Goal: Task Accomplishment & Management: Manage account settings

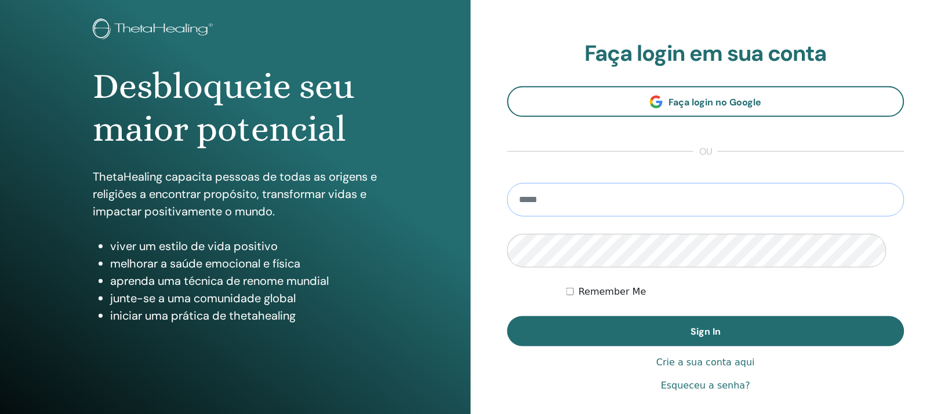
scroll to position [145, 0]
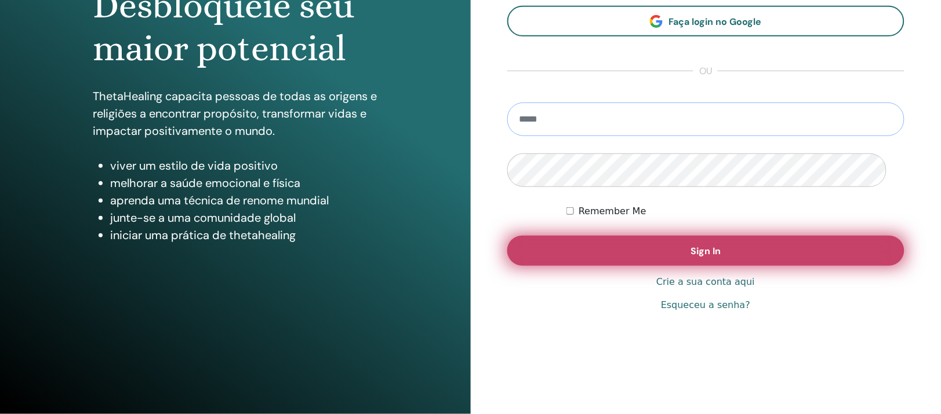
type input "**********"
click at [587, 266] on button "Sign In" at bounding box center [706, 251] width 398 height 30
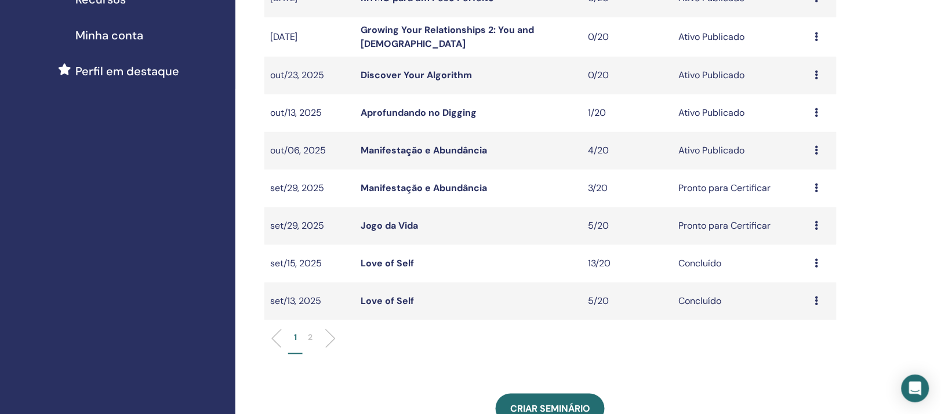
scroll to position [290, 0]
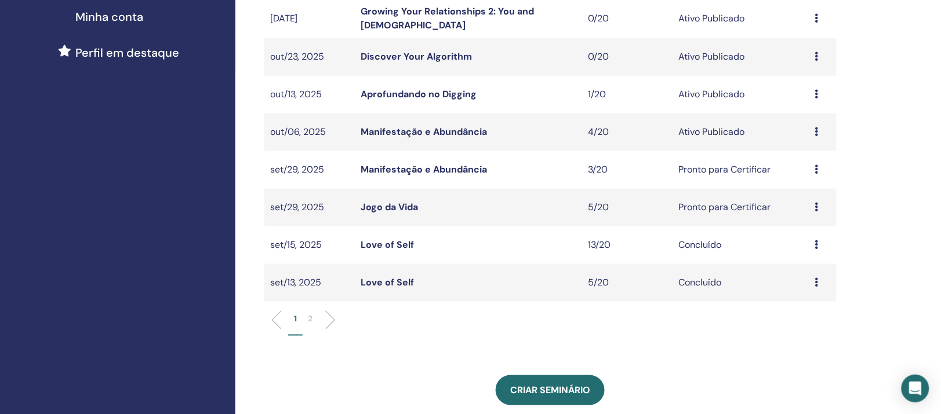
click at [406, 213] on link "Jogo da Vida" at bounding box center [388, 207] width 57 height 12
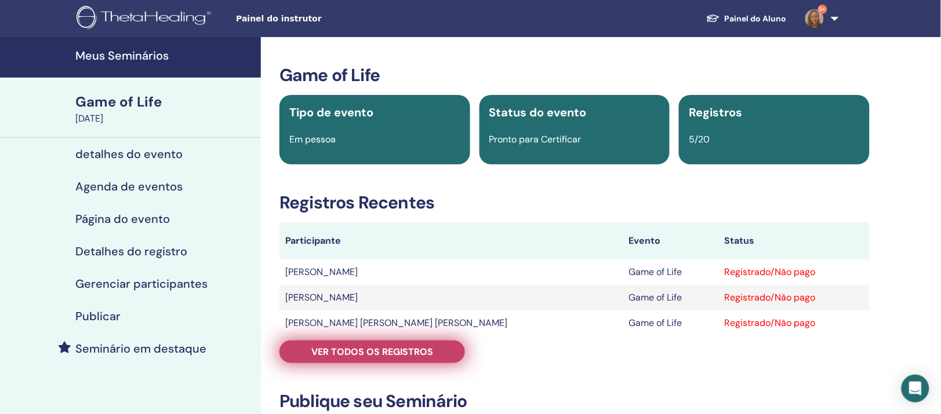
click at [365, 358] on span "Ver todos os registros" at bounding box center [372, 352] width 122 height 12
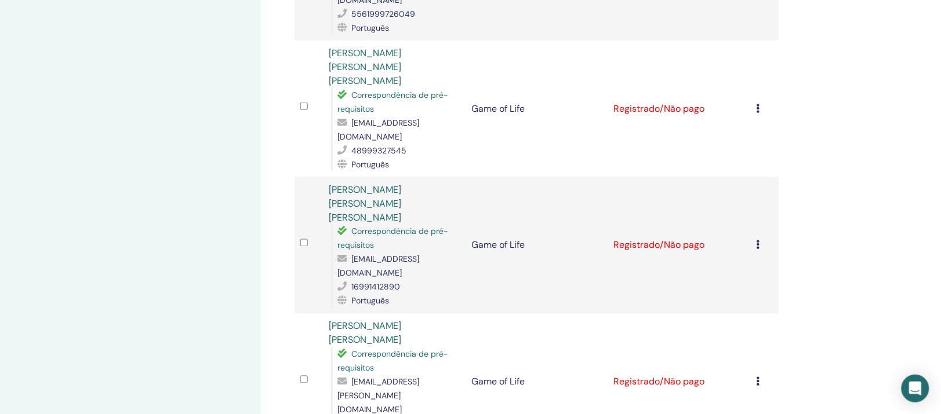
scroll to position [435, 0]
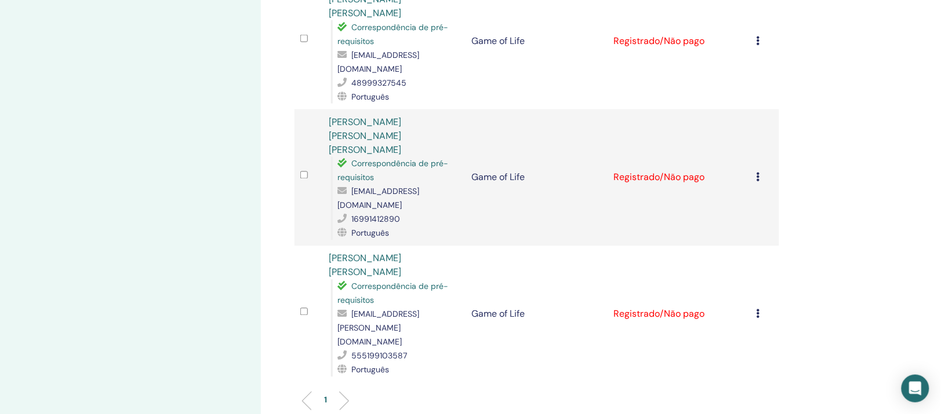
click at [756, 173] on icon at bounding box center [757, 177] width 3 height 9
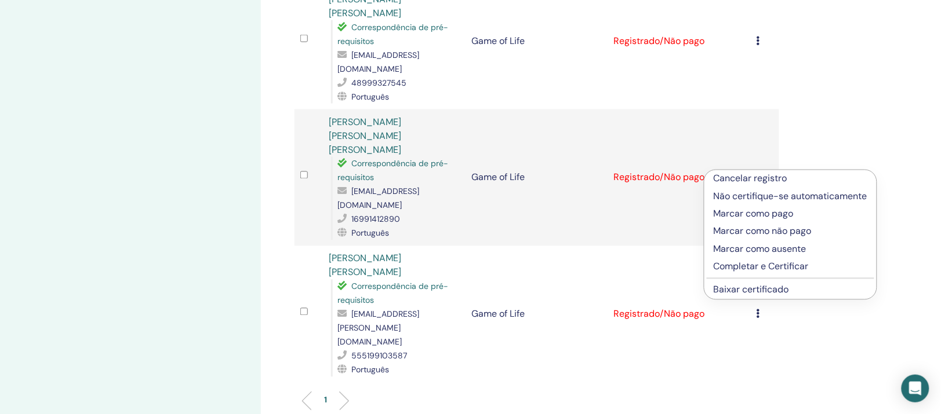
click at [749, 257] on p "Marcar como ausente" at bounding box center [790, 250] width 154 height 14
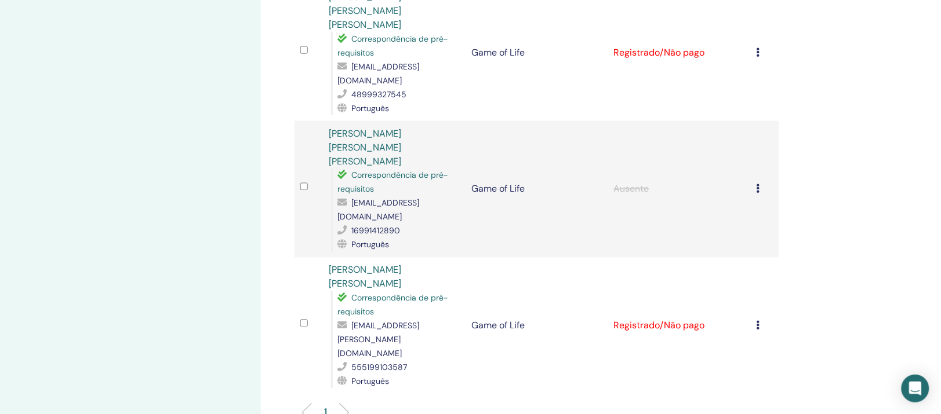
scroll to position [435, 0]
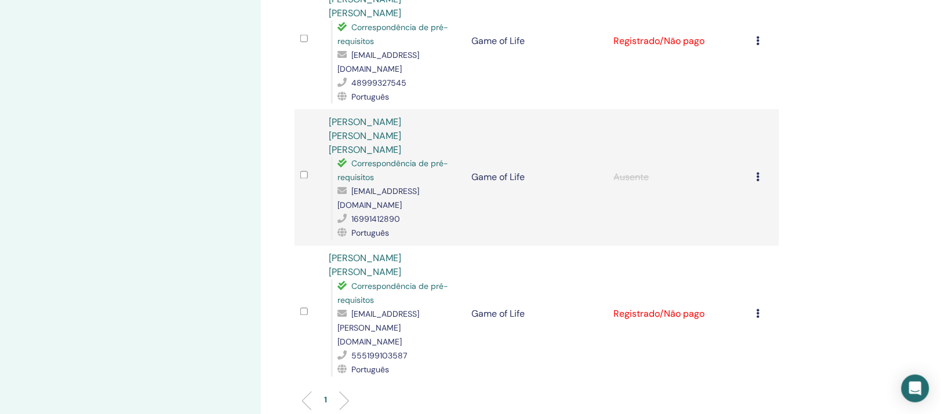
click at [756, 173] on icon at bounding box center [757, 177] width 3 height 9
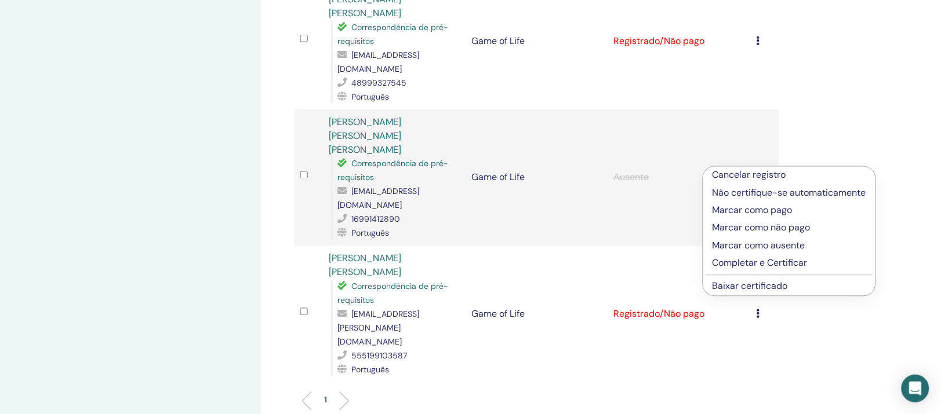
click at [797, 177] on p "Cancelar registro" at bounding box center [789, 176] width 154 height 14
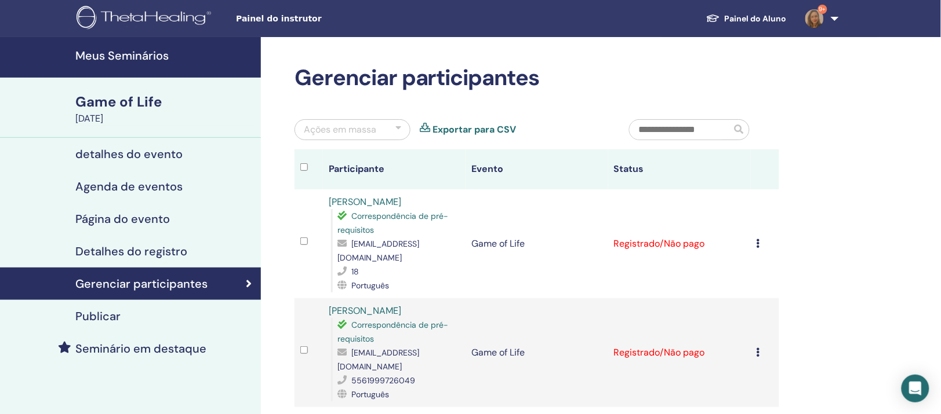
click at [344, 137] on div "Ações em massa" at bounding box center [340, 130] width 72 height 14
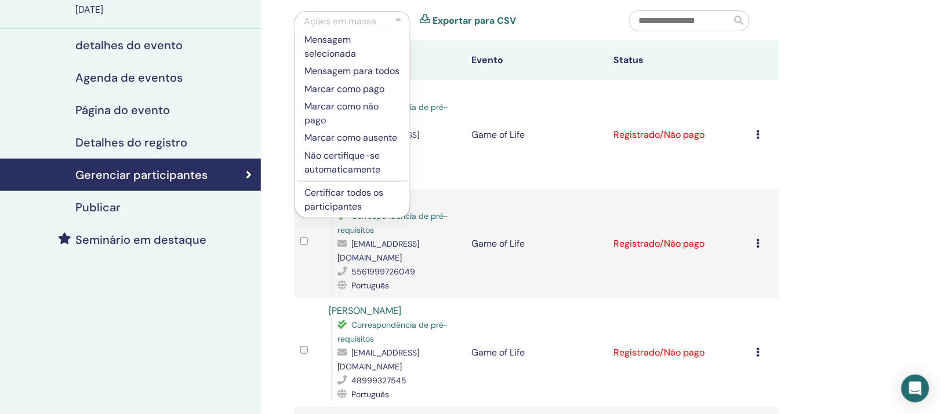
scroll to position [145, 0]
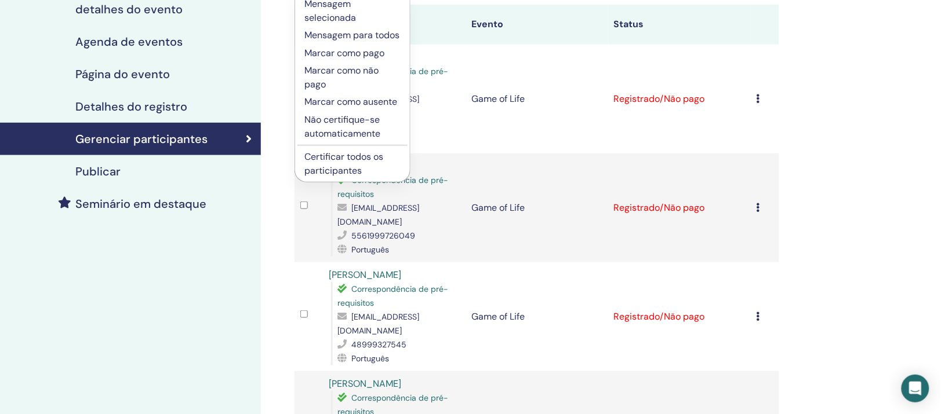
click at [350, 178] on p "Certificar todos os participantes" at bounding box center [352, 164] width 96 height 28
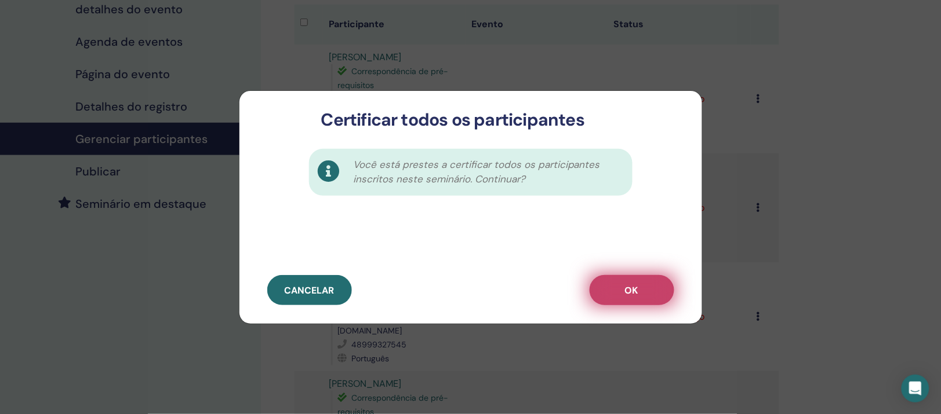
click at [604, 287] on button "OK" at bounding box center [631, 290] width 85 height 30
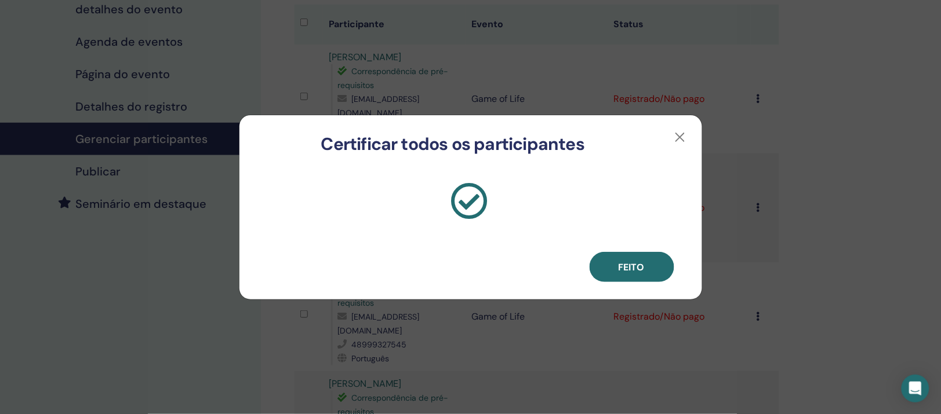
click at [640, 282] on button "Feito" at bounding box center [631, 267] width 85 height 30
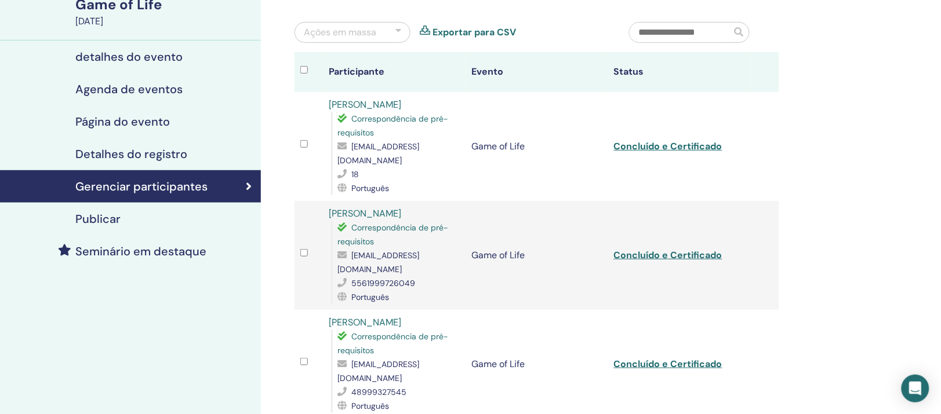
scroll to position [72, 0]
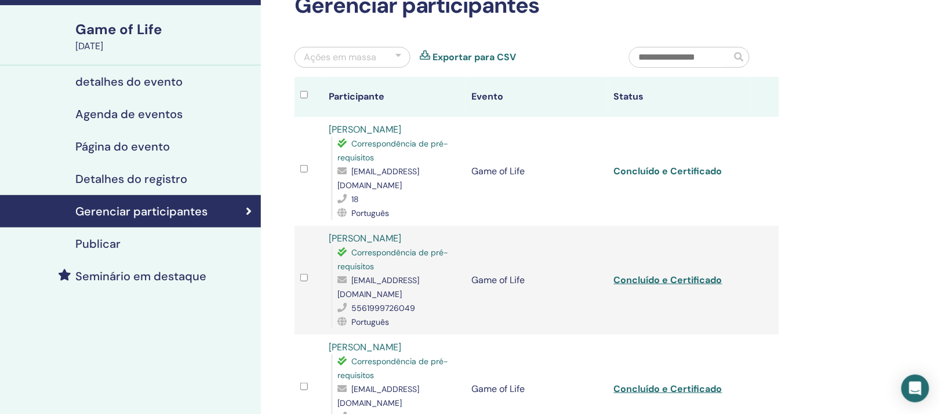
click at [665, 177] on link "Concluído e Certificado" at bounding box center [668, 171] width 108 height 12
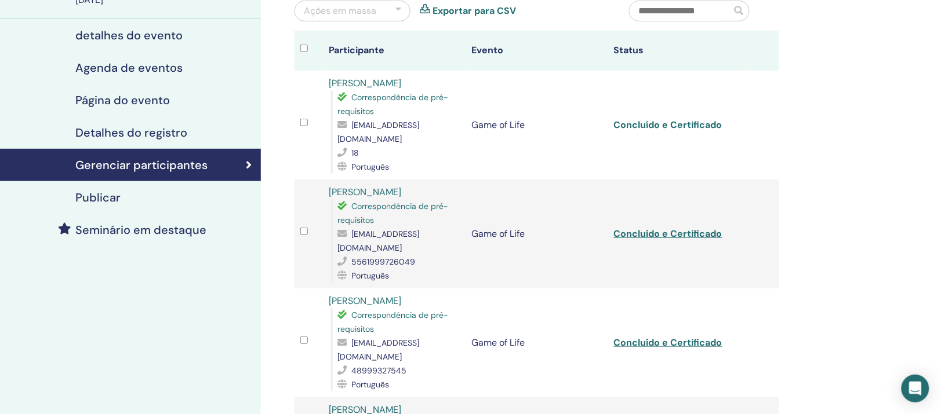
scroll to position [145, 0]
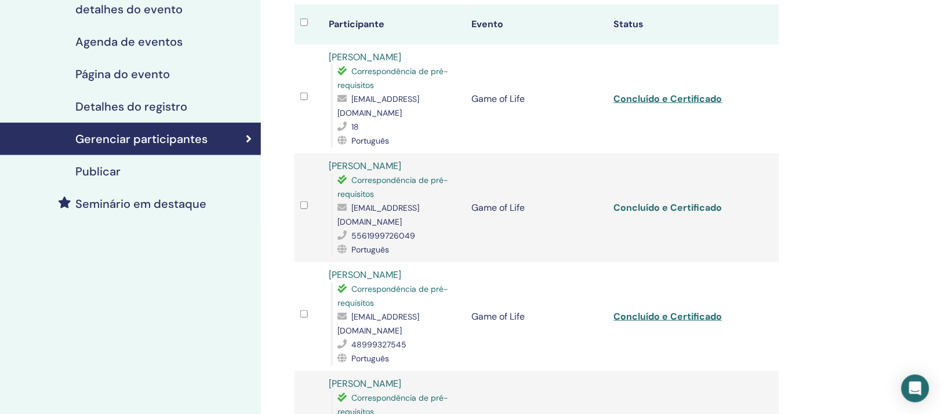
click at [658, 214] on link "Concluído e Certificado" at bounding box center [668, 208] width 108 height 12
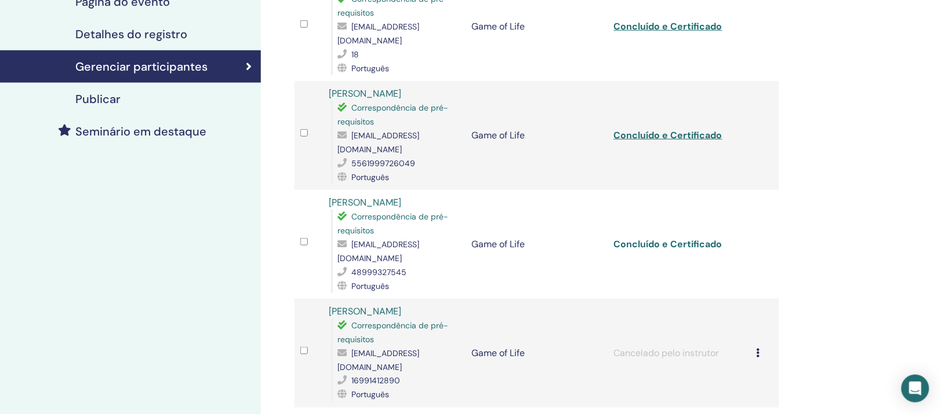
click at [657, 250] on link "Concluído e Certificado" at bounding box center [668, 244] width 108 height 12
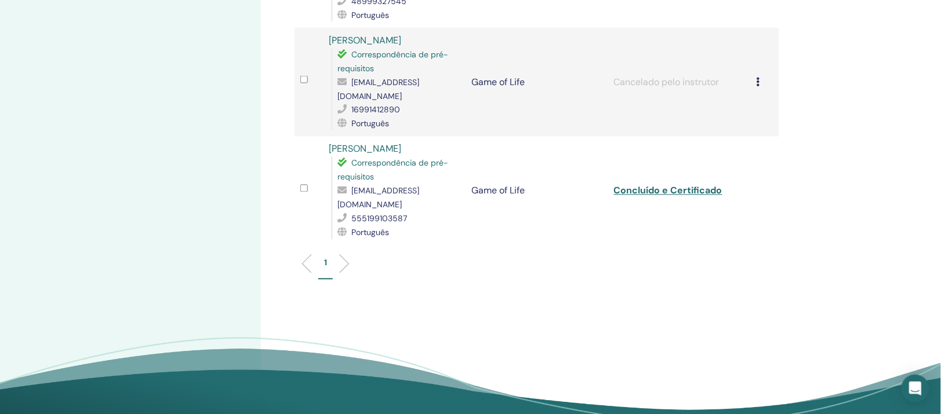
scroll to position [507, 0]
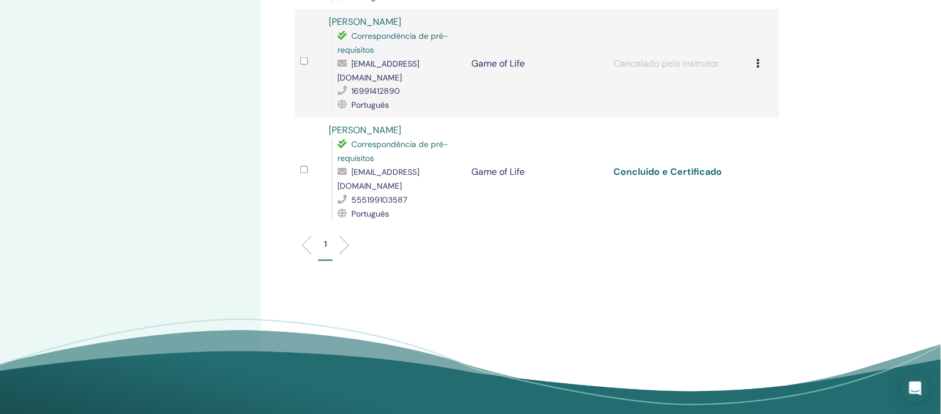
click at [677, 179] on link "Concluído e Certificado" at bounding box center [668, 172] width 108 height 12
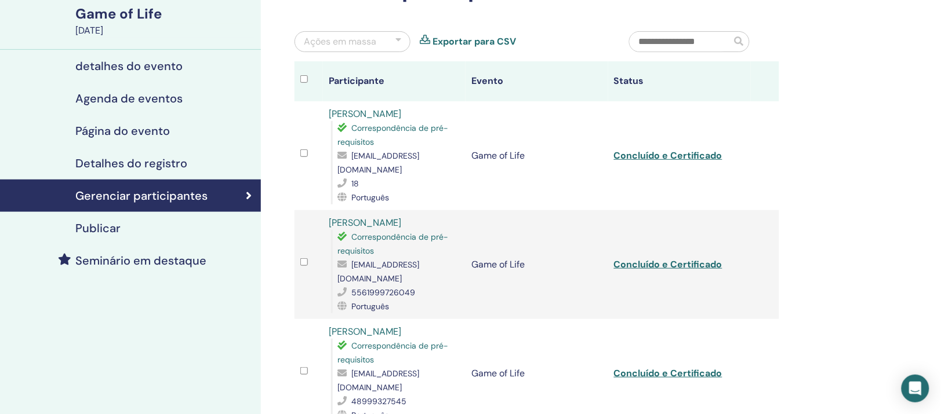
scroll to position [0, 0]
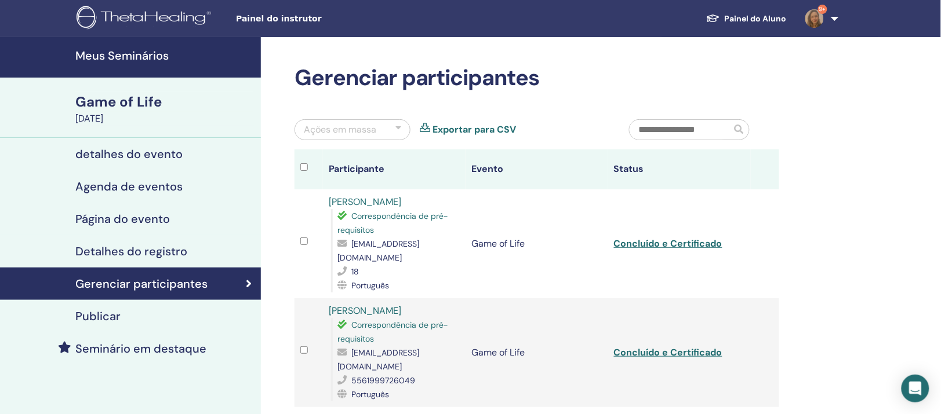
click at [112, 52] on h4 "Meus Seminários" at bounding box center [164, 56] width 179 height 14
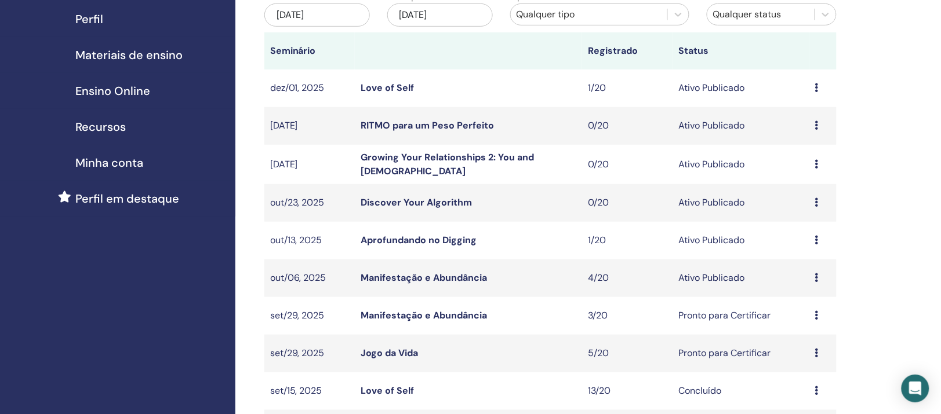
scroll to position [145, 0]
click at [366, 320] on link "Manifestação e Abundância" at bounding box center [423, 314] width 126 height 12
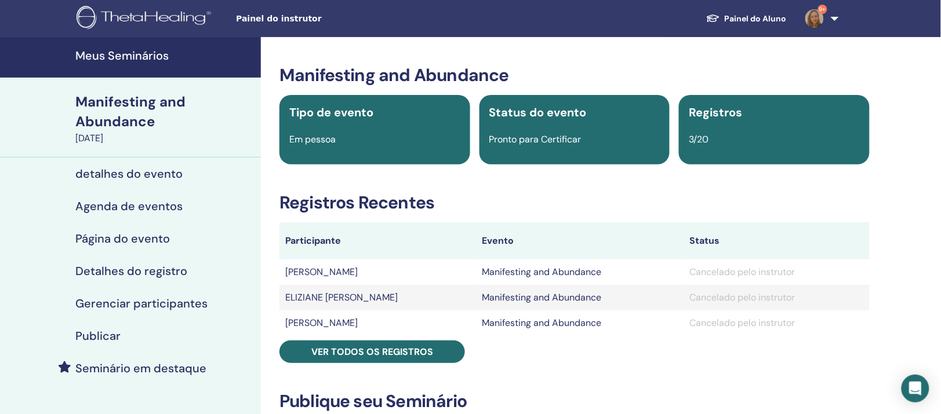
click at [102, 56] on h4 "Meus Seminários" at bounding box center [164, 56] width 179 height 14
